Goal: Task Accomplishment & Management: Manage account settings

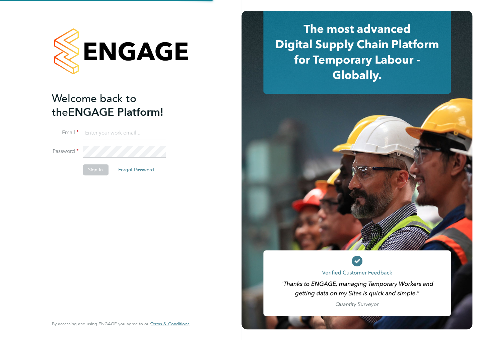
click at [100, 131] on input at bounding box center [124, 133] width 83 height 12
type input "ileana.salsano@thebestconnection.co.uk"
click at [101, 168] on button "Sign In" at bounding box center [95, 170] width 25 height 11
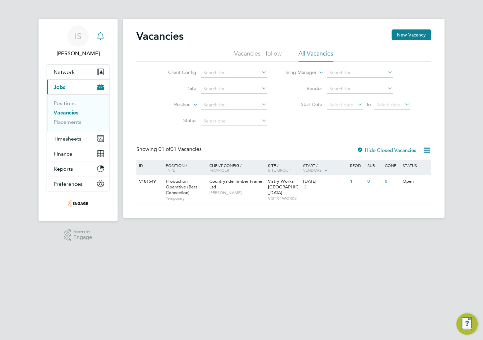
click at [99, 39] on icon "Main navigation" at bounding box center [101, 36] width 8 height 8
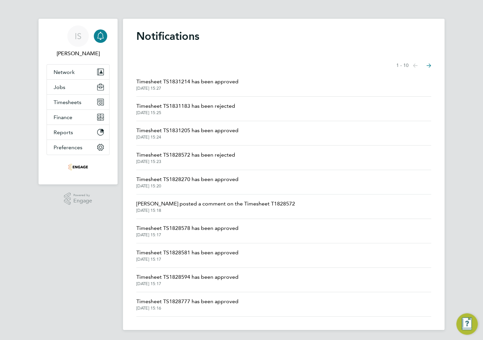
click at [99, 38] on icon "Main navigation" at bounding box center [100, 35] width 6 height 7
click at [75, 104] on span "Timesheets" at bounding box center [68, 102] width 28 height 6
click at [72, 86] on button "Jobs" at bounding box center [78, 87] width 62 height 15
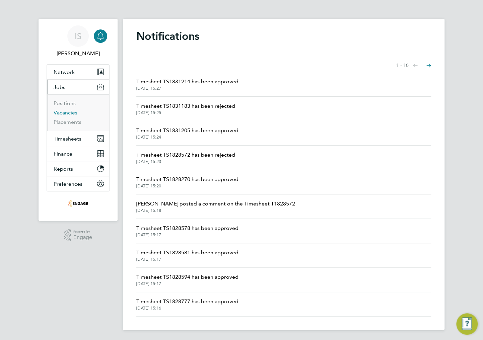
click at [65, 113] on link "Vacancies" at bounding box center [66, 113] width 24 height 6
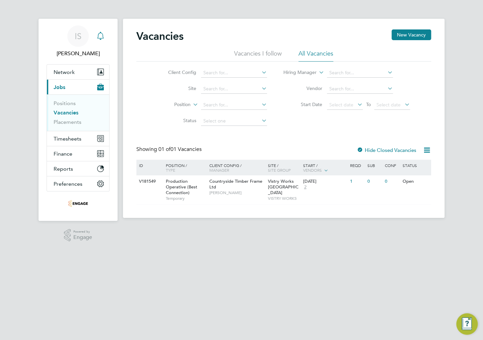
click at [105, 39] on div "Main navigation" at bounding box center [100, 35] width 13 height 13
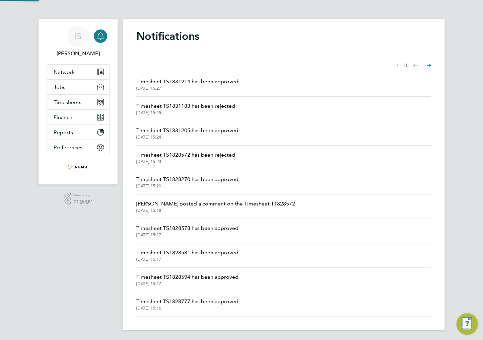
click at [164, 53] on div "Notifications Showing items 1 - 10 items Previous page Next page Timesheet TS18…" at bounding box center [284, 175] width 322 height 312
click at [212, 81] on span "Timesheet TS1831214 has been approved" at bounding box center [187, 82] width 102 height 8
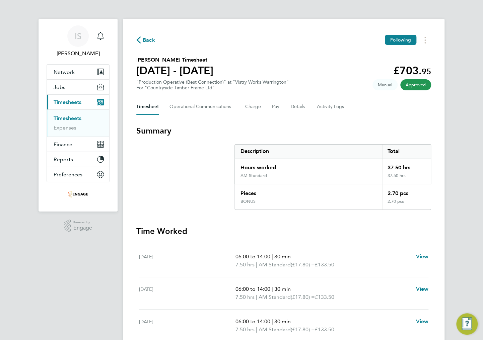
click at [140, 40] on icon "button" at bounding box center [138, 40] width 4 height 7
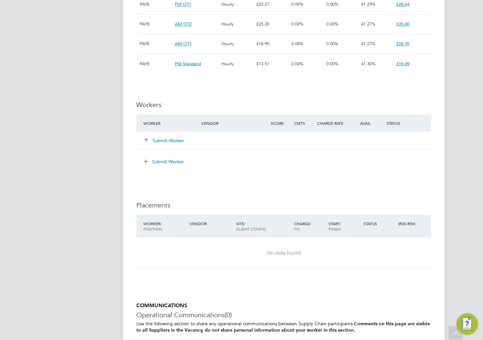
scroll to position [563, 0]
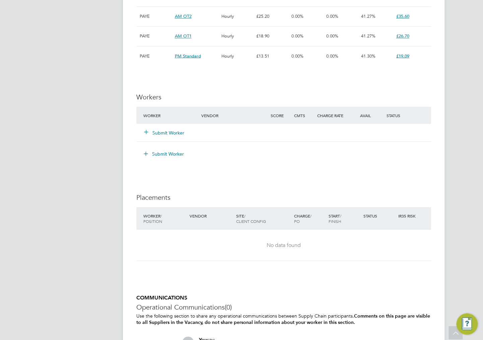
click at [165, 130] on button "Submit Worker" at bounding box center [164, 132] width 40 height 7
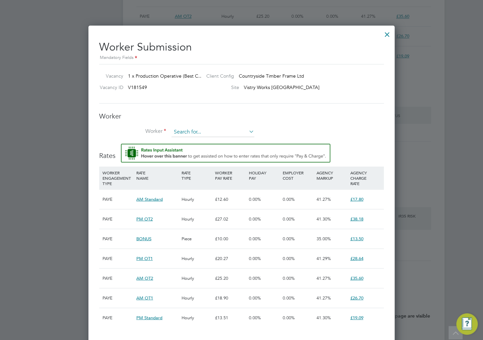
click at [196, 132] on input at bounding box center [213, 132] width 83 height 10
click at [226, 135] on input "bra" at bounding box center [213, 132] width 83 height 10
click at [225, 138] on li "Bra d Anthony Shingler (5689569)" at bounding box center [213, 140] width 83 height 9
type input "Brad Anthony Shingler (5689569)"
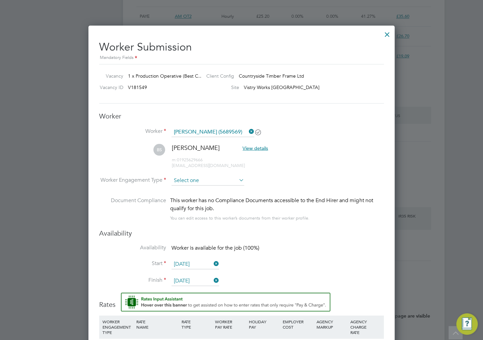
click at [208, 179] on input at bounding box center [208, 181] width 73 height 10
click at [188, 197] on li "PAYE" at bounding box center [208, 197] width 73 height 9
type input "PAYE"
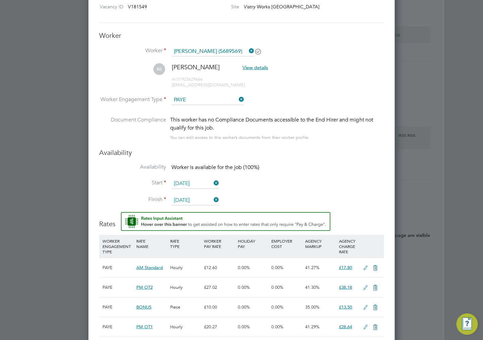
click at [212, 199] on icon at bounding box center [212, 199] width 0 height 9
click at [212, 198] on icon at bounding box center [212, 199] width 0 height 9
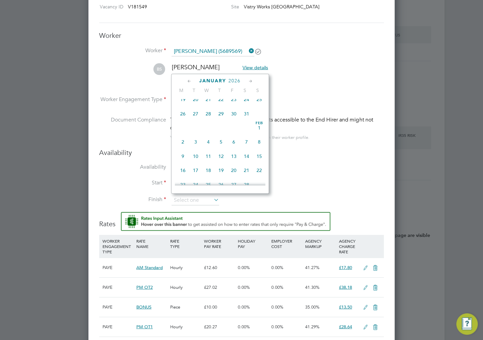
click at [247, 121] on span "31" at bounding box center [246, 114] width 13 height 13
type input "31 Jan 2026"
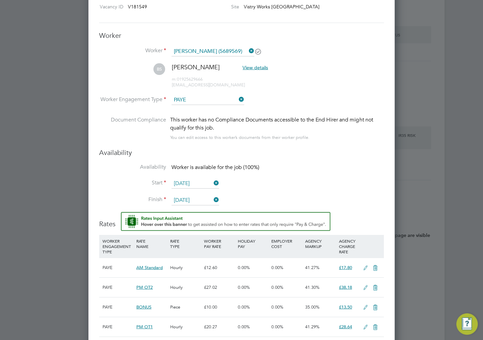
click at [292, 174] on li "Availability Worker is available for the job (100%)" at bounding box center [241, 171] width 285 height 15
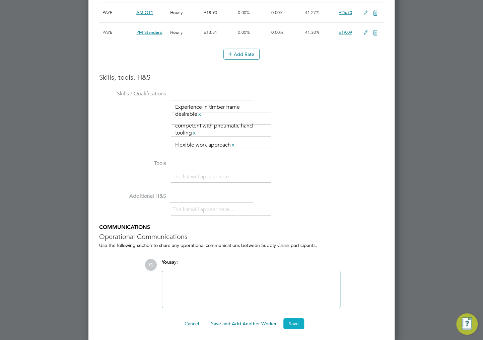
click at [292, 320] on button "Save" at bounding box center [293, 324] width 21 height 11
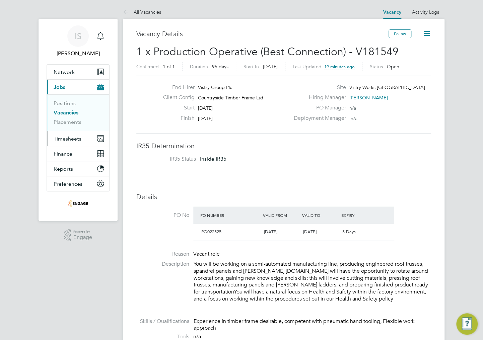
click at [59, 137] on span "Timesheets" at bounding box center [68, 139] width 28 height 6
click at [65, 138] on span "Timesheets" at bounding box center [68, 139] width 28 height 6
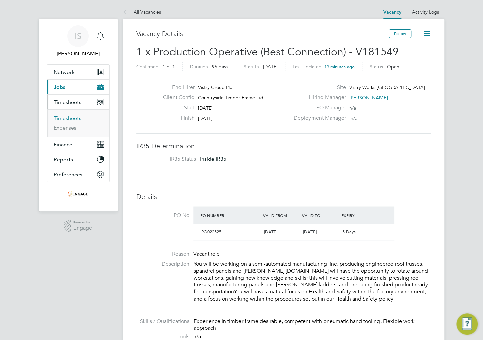
click at [66, 117] on link "Timesheets" at bounding box center [68, 118] width 28 height 6
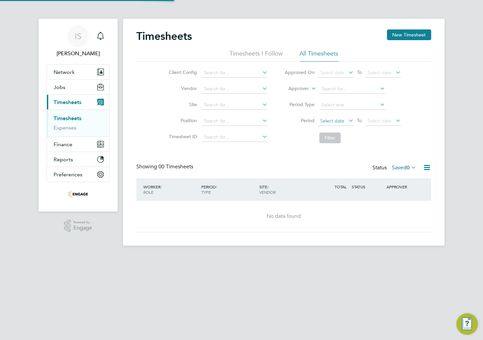
click at [330, 121] on span "Select date" at bounding box center [332, 121] width 24 height 6
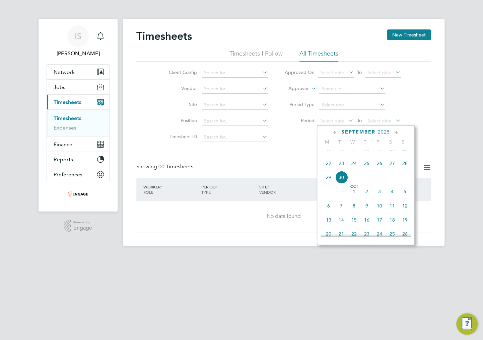
click at [330, 169] on span "22" at bounding box center [328, 163] width 13 height 13
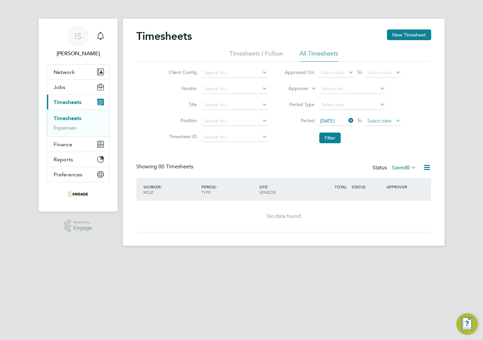
click at [386, 121] on span "Select date" at bounding box center [380, 121] width 24 height 6
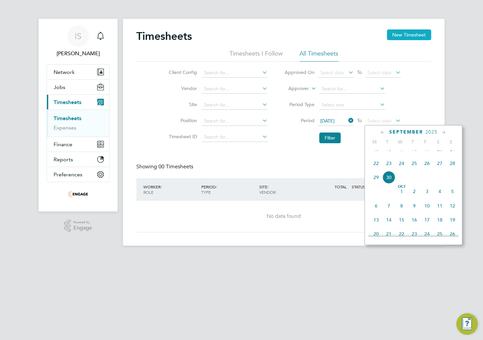
click at [409, 36] on button "New Timesheet" at bounding box center [409, 34] width 44 height 11
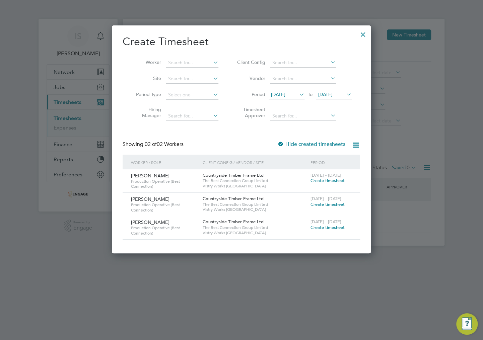
click at [421, 100] on div at bounding box center [241, 170] width 483 height 340
click at [365, 35] on div at bounding box center [363, 33] width 12 height 12
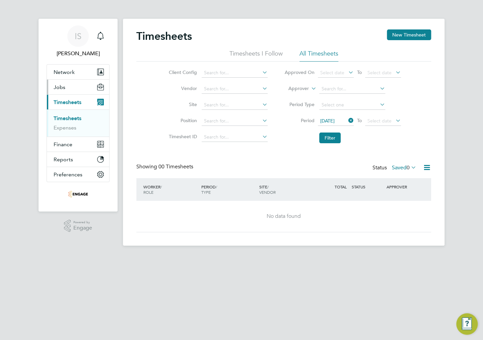
click at [67, 86] on button "Jobs" at bounding box center [78, 87] width 62 height 15
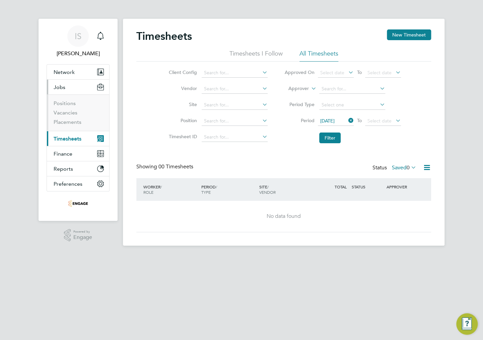
click at [61, 88] on span "Jobs" at bounding box center [60, 87] width 12 height 6
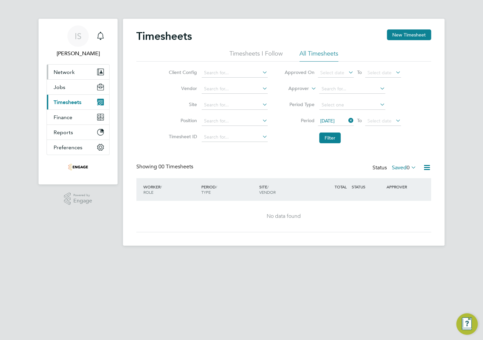
click at [69, 71] on span "Network" at bounding box center [64, 72] width 21 height 6
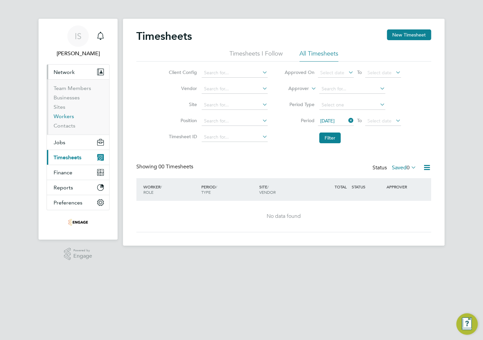
click at [65, 114] on link "Workers" at bounding box center [64, 116] width 20 height 6
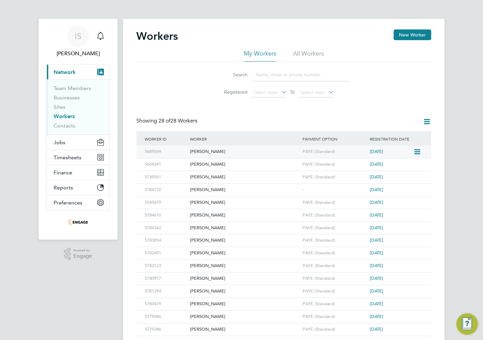
click at [199, 151] on div "[PERSON_NAME]" at bounding box center [244, 152] width 113 height 12
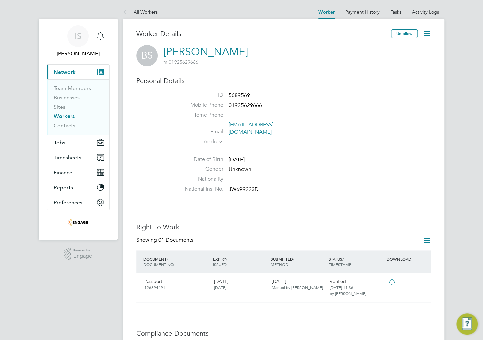
click at [425, 35] on icon at bounding box center [427, 33] width 8 height 8
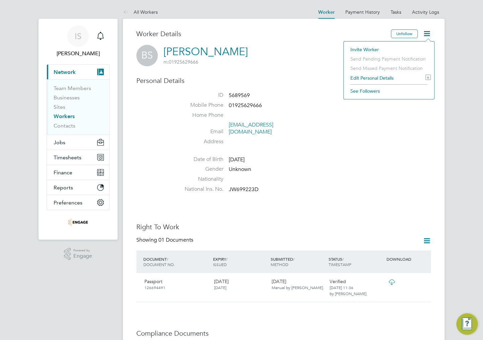
click at [390, 113] on li "Home Phone" at bounding box center [304, 117] width 255 height 10
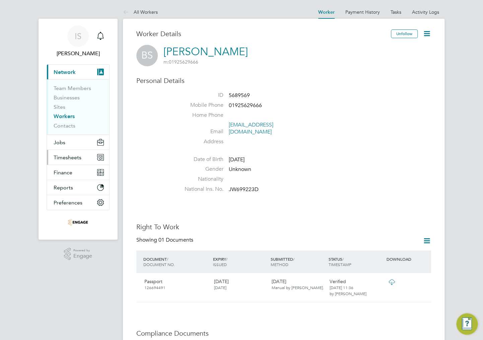
click at [65, 158] on span "Timesheets" at bounding box center [68, 157] width 28 height 6
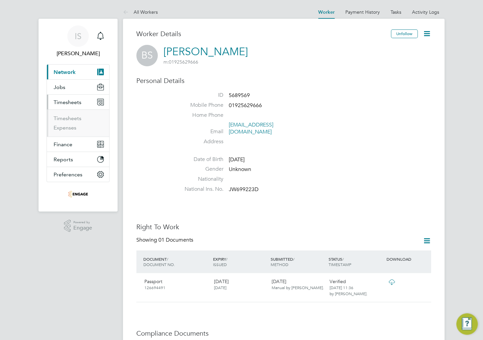
click at [69, 68] on button "Current page: Network" at bounding box center [78, 72] width 62 height 15
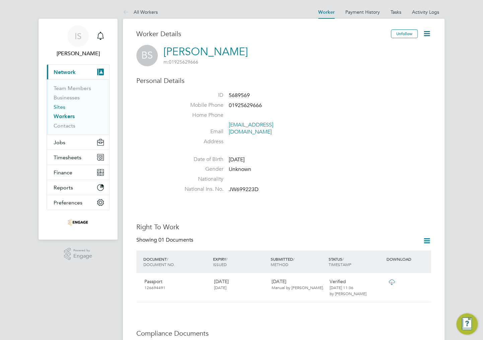
click at [60, 107] on link "Sites" at bounding box center [60, 107] width 12 height 6
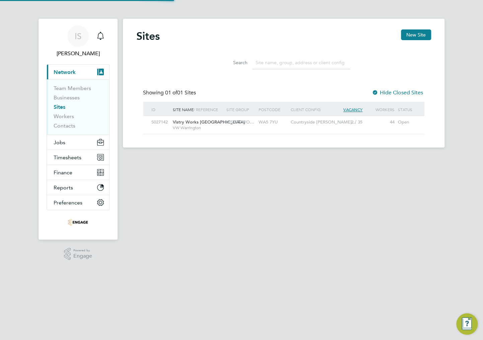
scroll to position [13, 43]
click at [60, 98] on link "Businesses" at bounding box center [67, 97] width 26 height 6
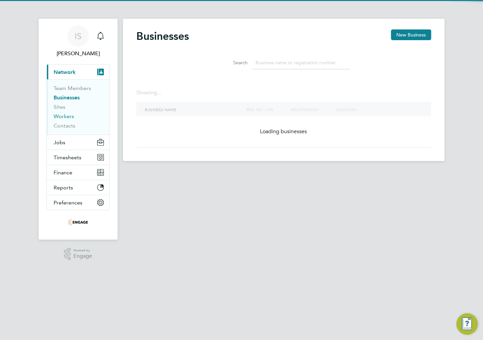
click at [60, 118] on link "Workers" at bounding box center [64, 116] width 20 height 6
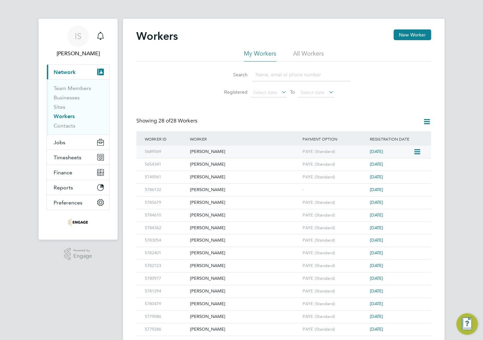
click at [420, 150] on icon at bounding box center [416, 152] width 7 height 8
click at [360, 114] on div "Workers New Worker My Workers All Workers Search Registered Select date To Sele…" at bounding box center [283, 265] width 295 height 472
click at [62, 141] on span "Jobs" at bounding box center [60, 142] width 12 height 6
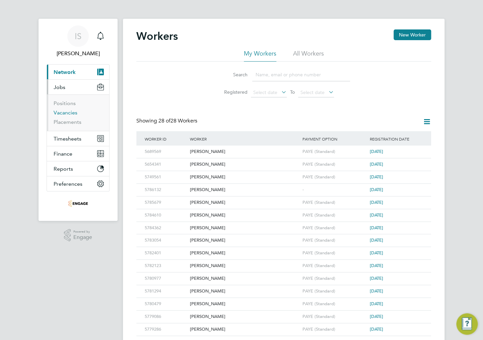
click at [65, 113] on link "Vacancies" at bounding box center [66, 113] width 24 height 6
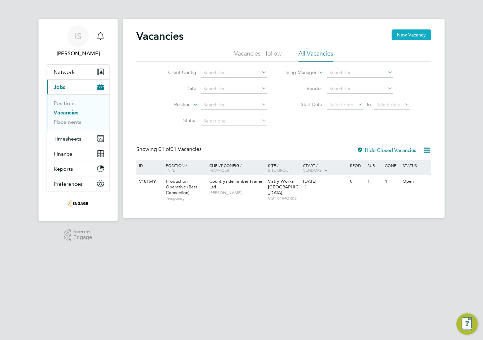
click at [410, 34] on button "New Vacancy" at bounding box center [412, 34] width 40 height 11
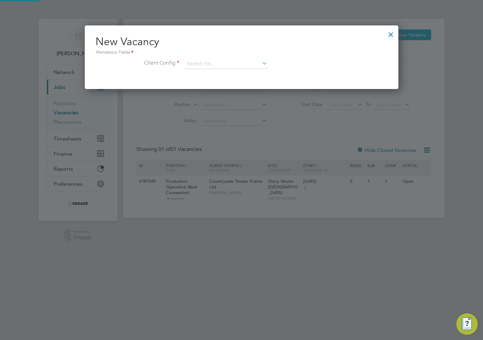
scroll to position [63, 314]
click at [193, 65] on input at bounding box center [226, 64] width 83 height 10
click at [389, 34] on div at bounding box center [391, 33] width 12 height 12
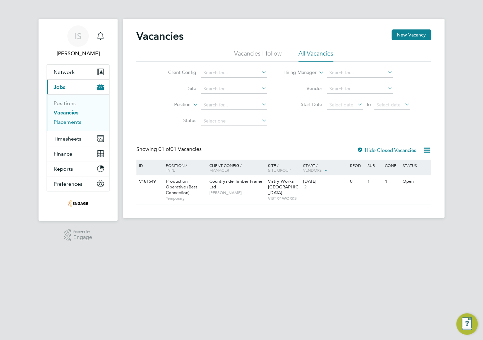
click at [58, 122] on link "Placements" at bounding box center [68, 122] width 28 height 6
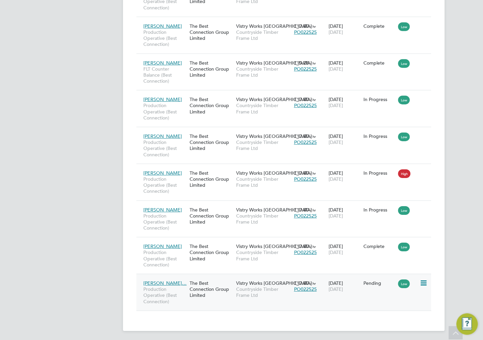
click at [420, 281] on icon at bounding box center [423, 283] width 7 height 8
click at [368, 322] on li "Start" at bounding box center [392, 323] width 69 height 9
type input "[PERSON_NAME]"
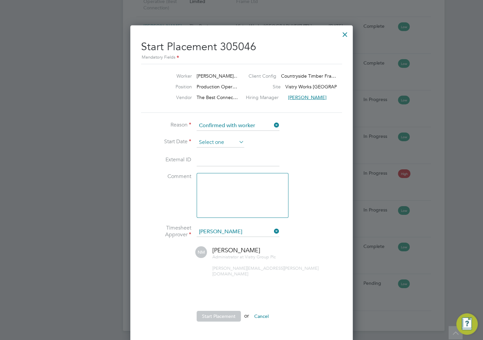
click at [209, 141] on input at bounding box center [221, 143] width 48 height 10
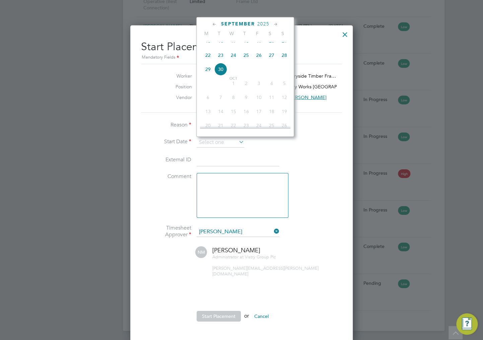
click at [208, 60] on span "22" at bounding box center [208, 55] width 13 height 13
type input "22 Sep 2025"
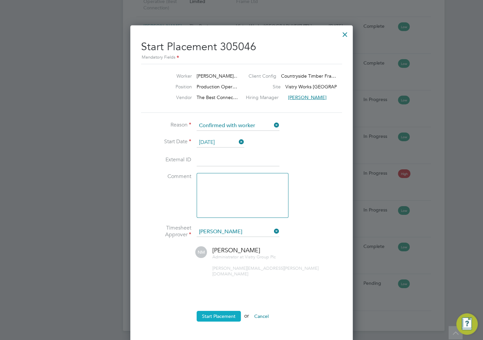
click at [206, 311] on button "Start Placement" at bounding box center [219, 316] width 44 height 11
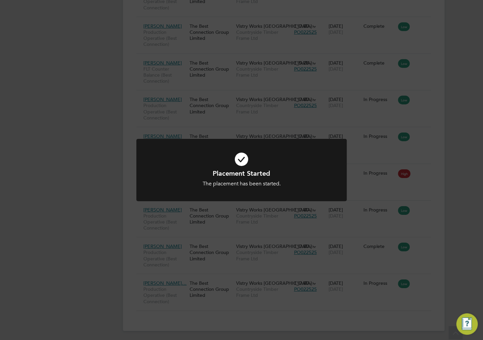
click at [231, 189] on div at bounding box center [241, 170] width 210 height 63
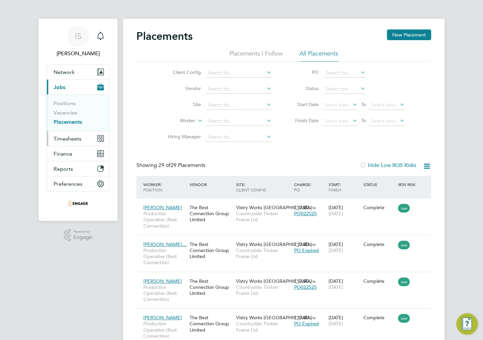
click at [64, 137] on span "Timesheets" at bounding box center [68, 139] width 28 height 6
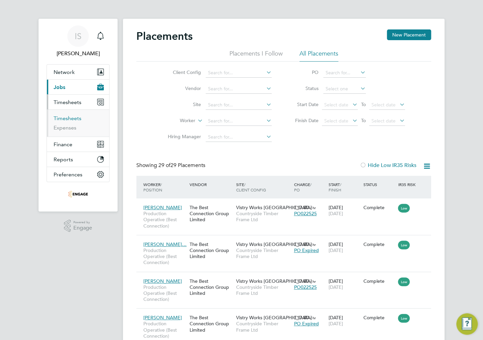
click at [65, 118] on link "Timesheets" at bounding box center [68, 118] width 28 height 6
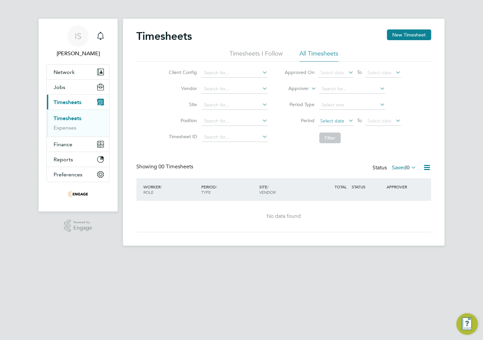
click at [337, 123] on span "Select date" at bounding box center [332, 121] width 24 height 6
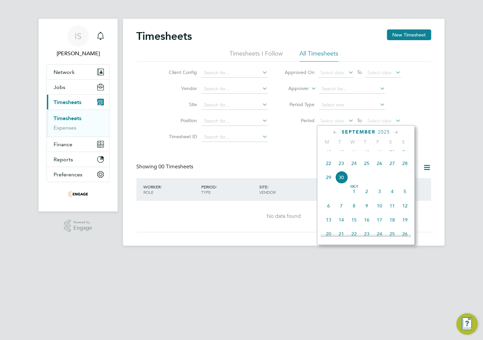
click at [328, 169] on span "22" at bounding box center [328, 163] width 13 height 13
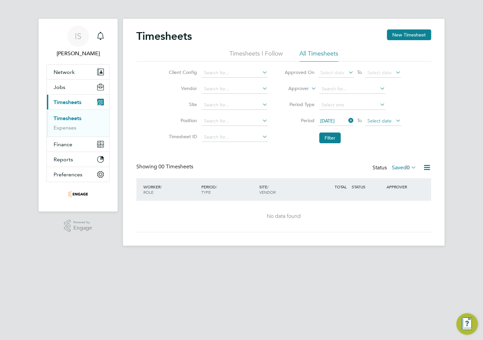
click at [382, 120] on span "Select date" at bounding box center [380, 121] width 24 height 6
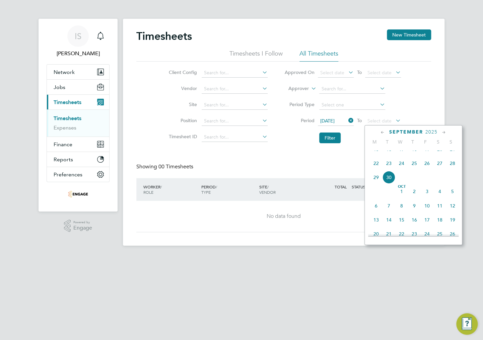
click at [454, 168] on span "28" at bounding box center [452, 163] width 13 height 13
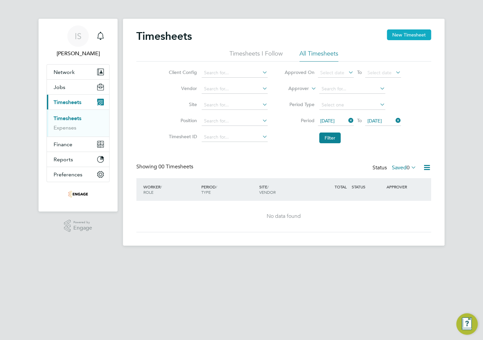
click at [402, 35] on button "New Timesheet" at bounding box center [409, 34] width 44 height 11
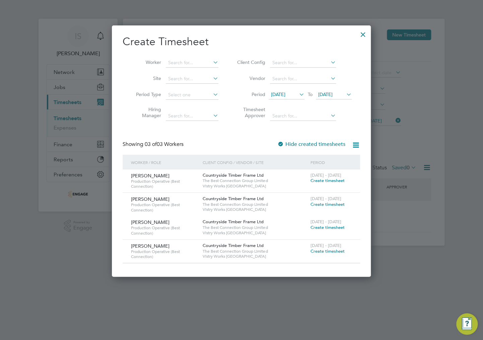
click at [318, 250] on span "Create timesheet" at bounding box center [327, 252] width 34 height 6
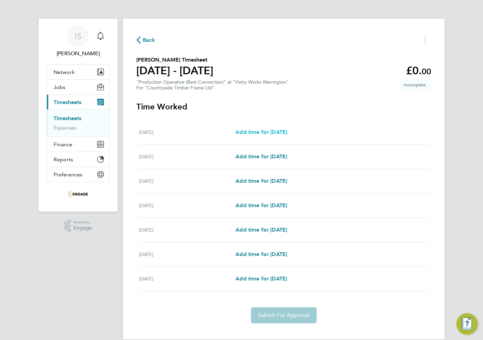
click at [250, 134] on span "Add time for Mon 22 Sep" at bounding box center [262, 132] width 52 height 6
select select "15"
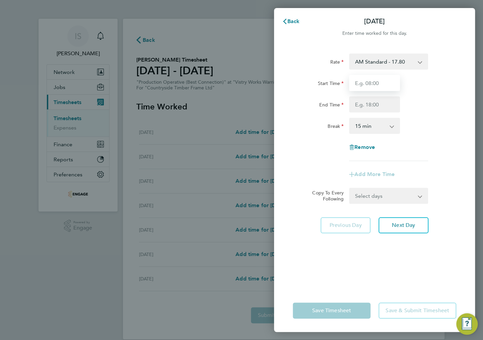
click at [375, 82] on input "Start Time" at bounding box center [374, 83] width 51 height 16
type input "06:00"
click at [369, 105] on input "End Time" at bounding box center [374, 105] width 51 height 16
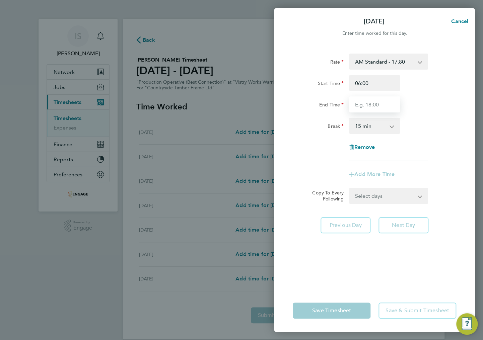
type input "14:00"
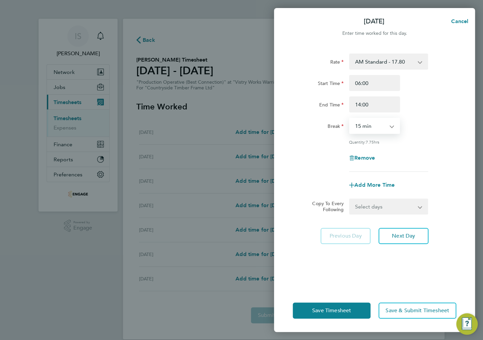
click at [376, 124] on select "0 min 15 min 30 min 45 min 60 min 75 min 90 min" at bounding box center [371, 126] width 42 height 15
select select "30"
click at [350, 119] on select "0 min 15 min 30 min 45 min 60 min 75 min 90 min" at bounding box center [371, 126] width 42 height 15
click at [372, 207] on select "Select days Day Weekday (Mon-Fri) Weekend (Sat-Sun) Tuesday Wednesday Thursday …" at bounding box center [385, 206] width 70 height 15
select select "WEEKDAY"
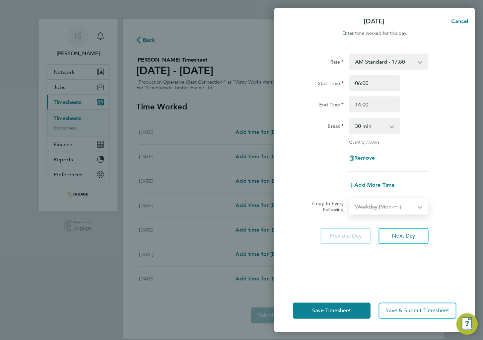
click at [350, 199] on select "Select days Day Weekday (Mon-Fri) Weekend (Sat-Sun) Tuesday Wednesday Thursday …" at bounding box center [385, 206] width 70 height 15
select select "2025-09-28"
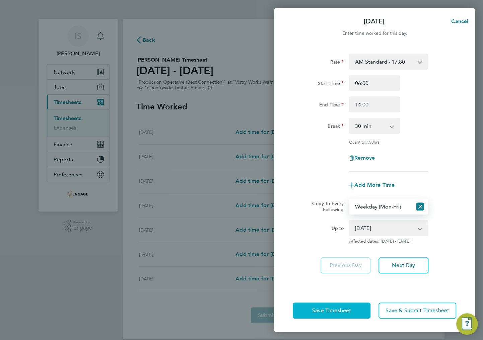
click at [346, 310] on span "Save Timesheet" at bounding box center [331, 311] width 39 height 7
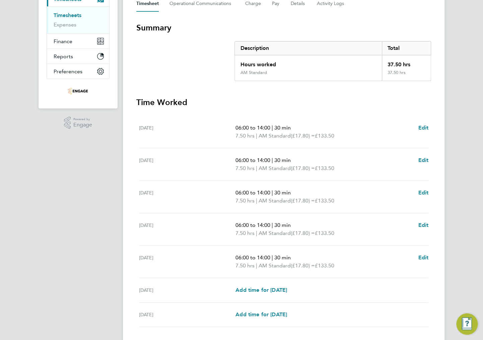
scroll to position [107, 0]
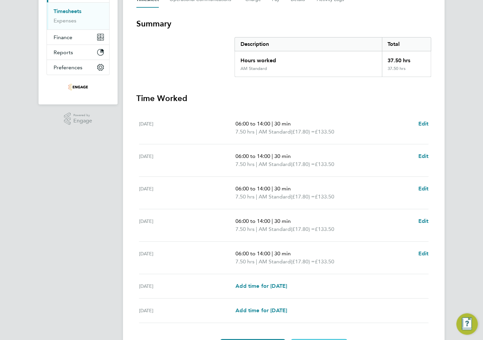
click at [223, 129] on div "Mon 22 Sep" at bounding box center [187, 128] width 97 height 16
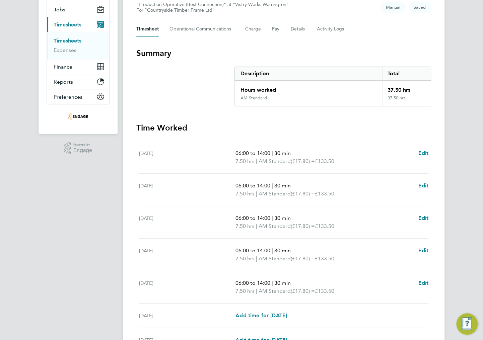
scroll to position [148, 0]
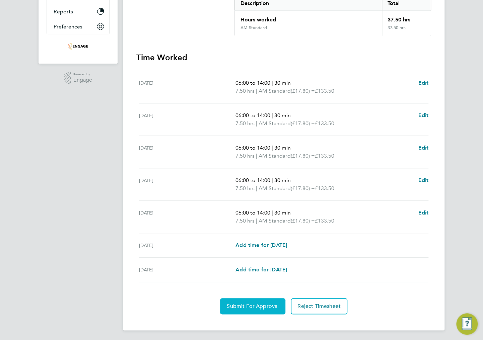
click at [251, 305] on span "Submit For Approval" at bounding box center [253, 306] width 52 height 7
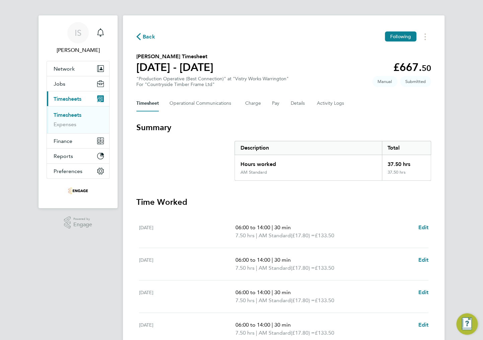
scroll to position [0, 0]
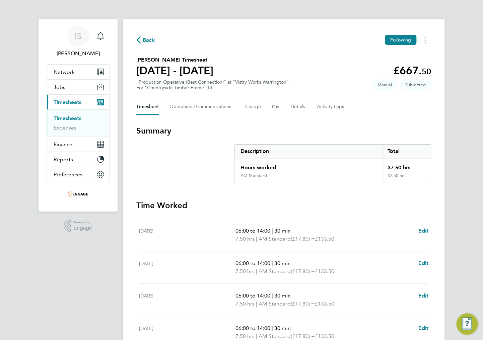
click at [138, 39] on icon "button" at bounding box center [138, 40] width 4 height 7
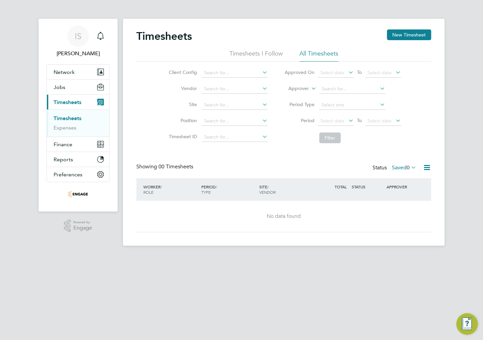
click at [398, 166] on label "Saved 0" at bounding box center [404, 168] width 24 height 7
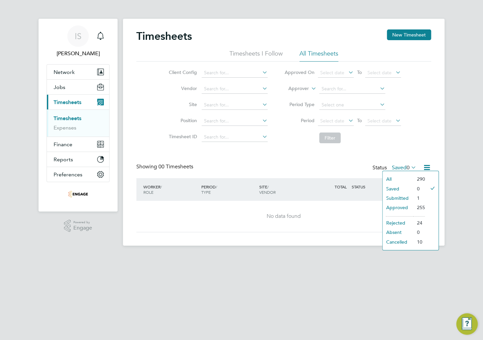
click at [327, 165] on div "Showing 00 Timesheets Status Saved 0" at bounding box center [283, 171] width 295 height 15
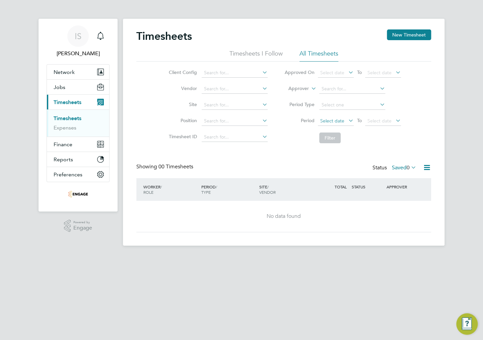
click at [331, 120] on span "Select date" at bounding box center [332, 121] width 24 height 6
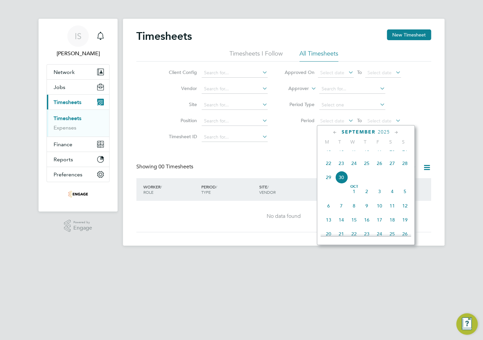
click at [328, 170] on span "22" at bounding box center [328, 163] width 13 height 13
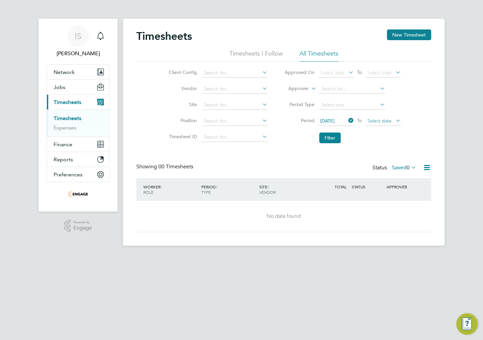
click at [391, 120] on span "Select date" at bounding box center [383, 121] width 36 height 9
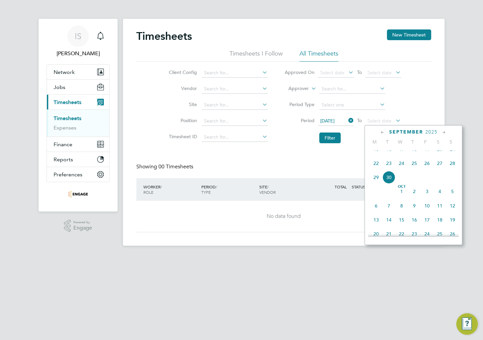
click at [458, 169] on span "28" at bounding box center [452, 163] width 13 height 13
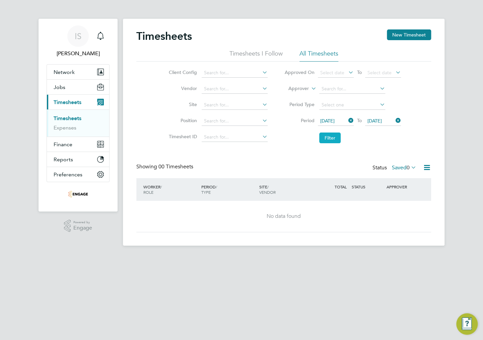
click at [334, 137] on button "Filter" at bounding box center [329, 138] width 21 height 11
click at [423, 165] on icon at bounding box center [427, 168] width 8 height 8
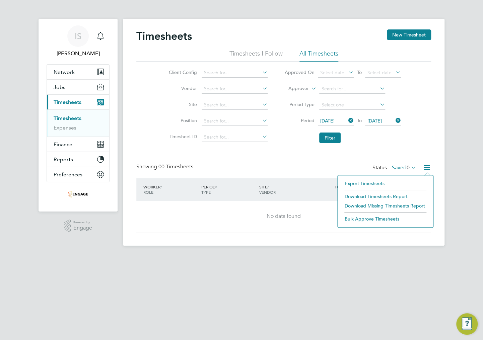
click at [410, 167] on icon at bounding box center [410, 167] width 0 height 9
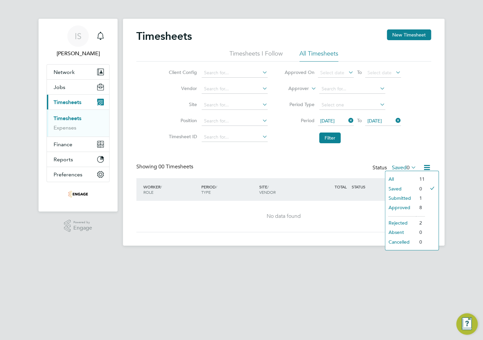
click at [399, 198] on li "Submitted" at bounding box center [400, 198] width 31 height 9
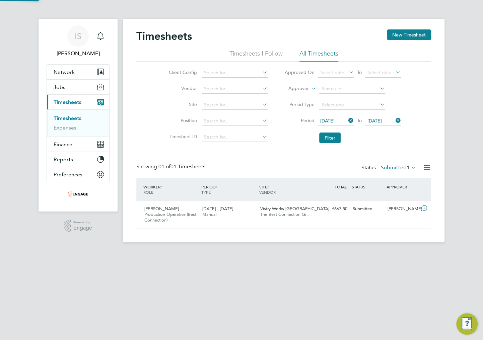
scroll to position [17, 58]
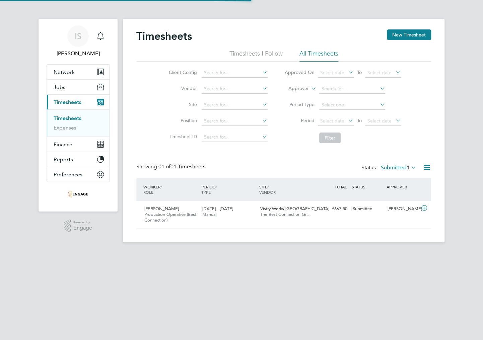
scroll to position [17, 58]
click at [61, 72] on span "Network" at bounding box center [64, 72] width 21 height 6
